Goal: Task Accomplishment & Management: Complete application form

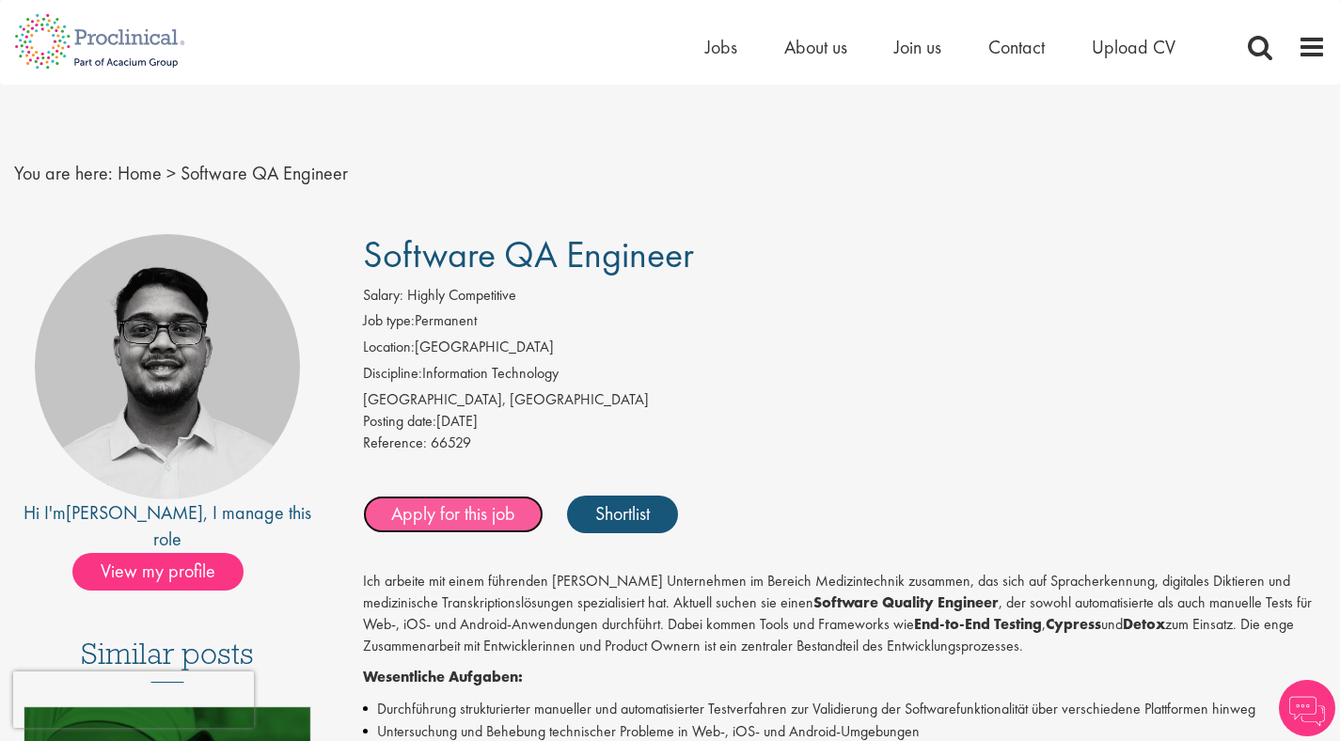
click at [443, 516] on link "Apply for this job" at bounding box center [453, 515] width 181 height 38
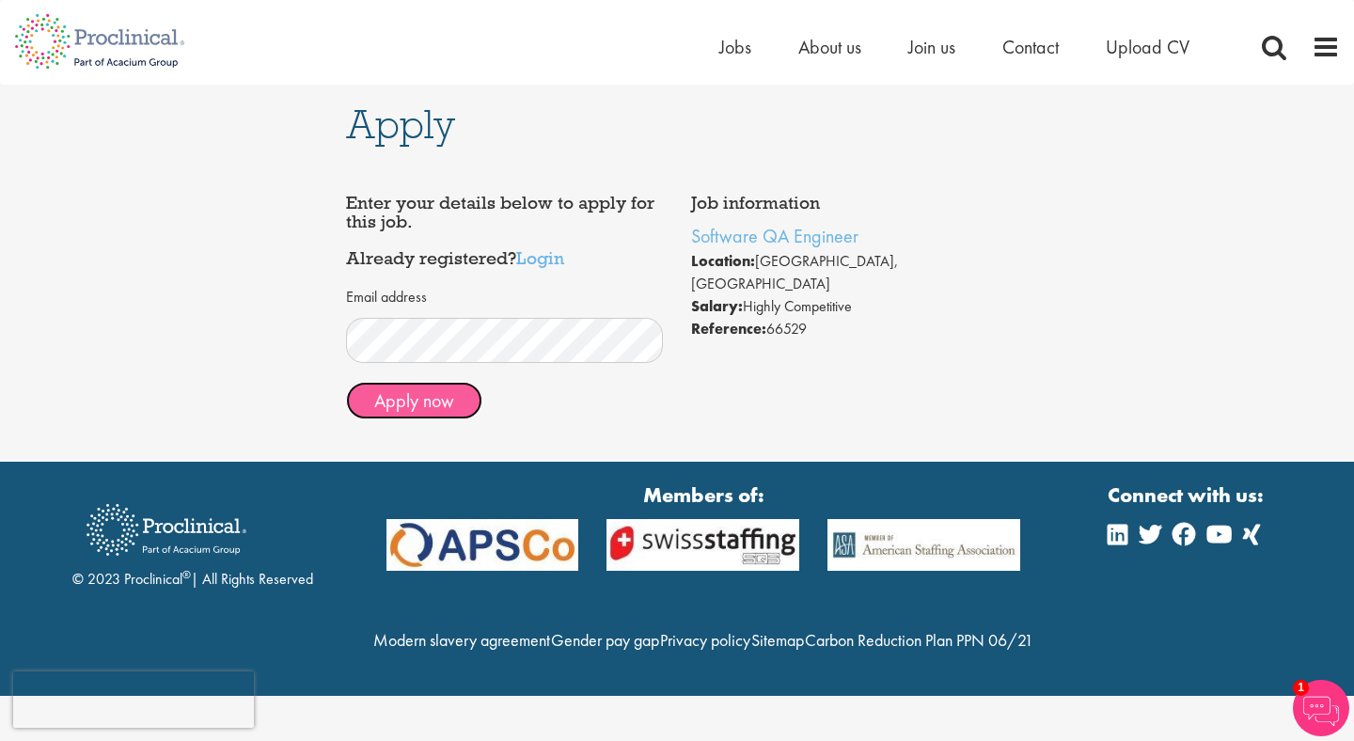
click at [411, 405] on button "Apply now" at bounding box center [414, 401] width 136 height 38
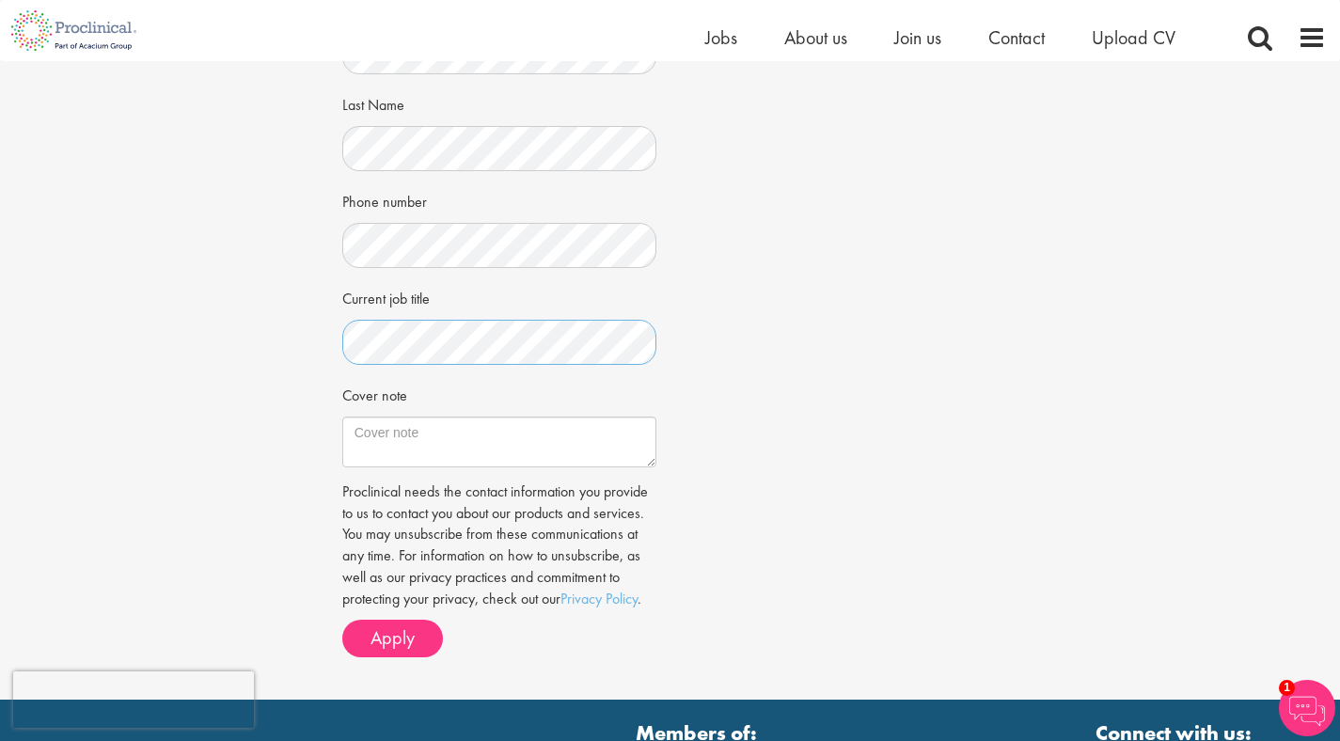
scroll to position [552, 0]
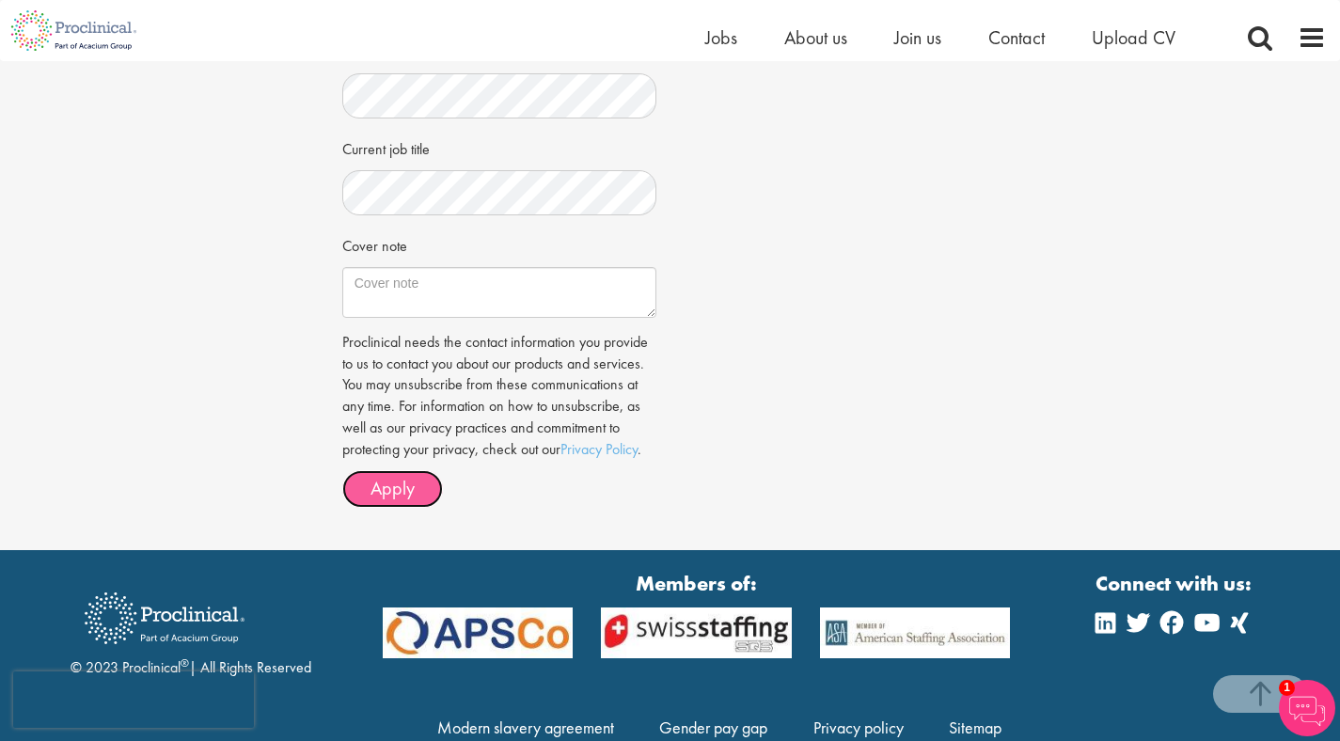
click at [417, 496] on button "Apply" at bounding box center [392, 489] width 101 height 38
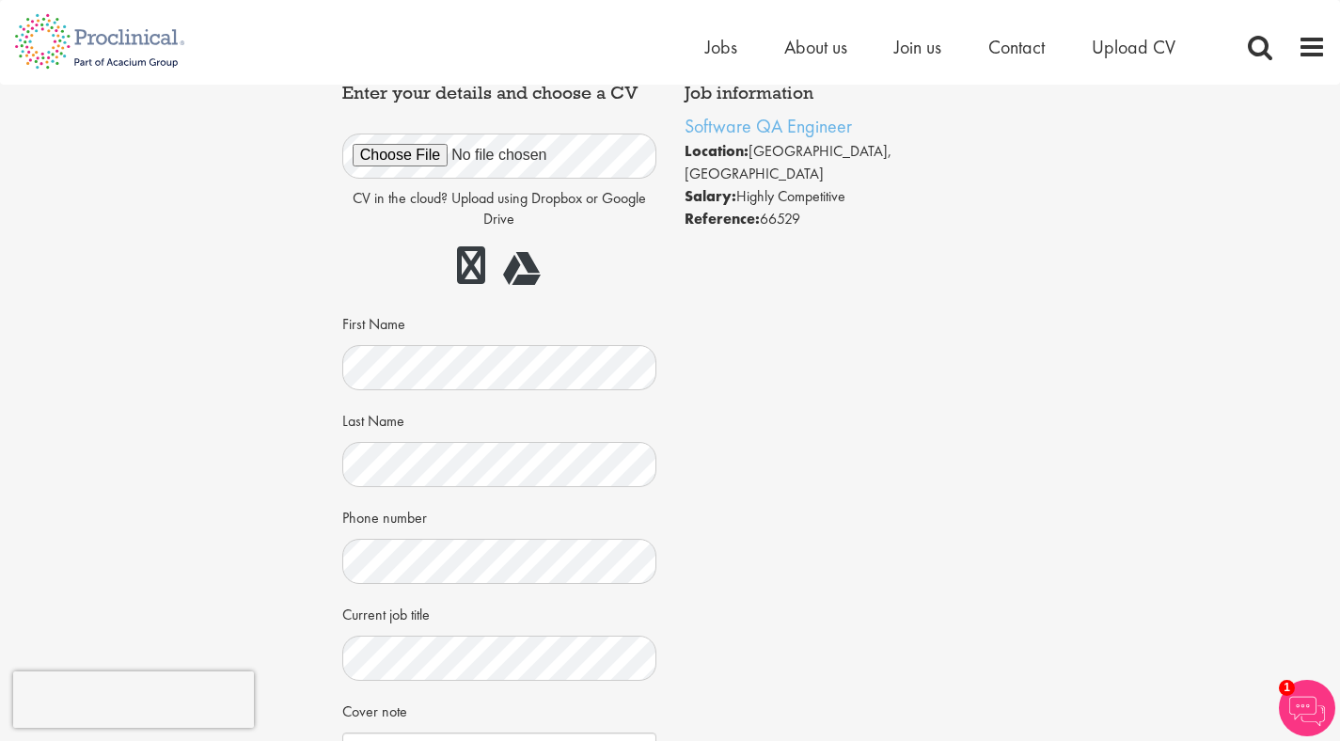
scroll to position [0, 0]
